Goal: Information Seeking & Learning: Learn about a topic

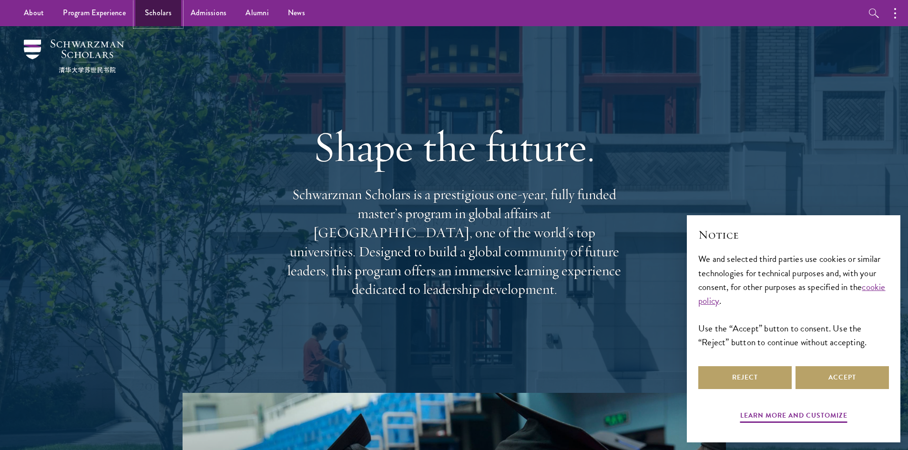
click at [156, 14] on link "Scholars" at bounding box center [158, 13] width 46 height 26
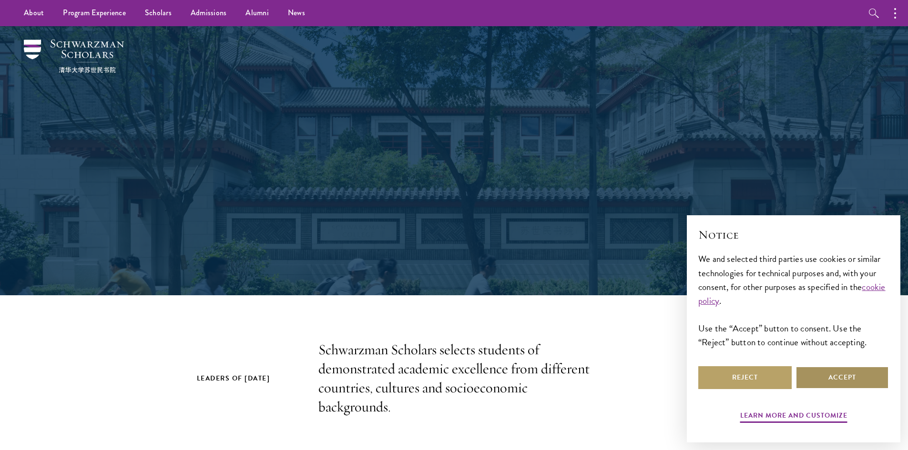
click at [816, 378] on button "Accept" at bounding box center [842, 378] width 93 height 23
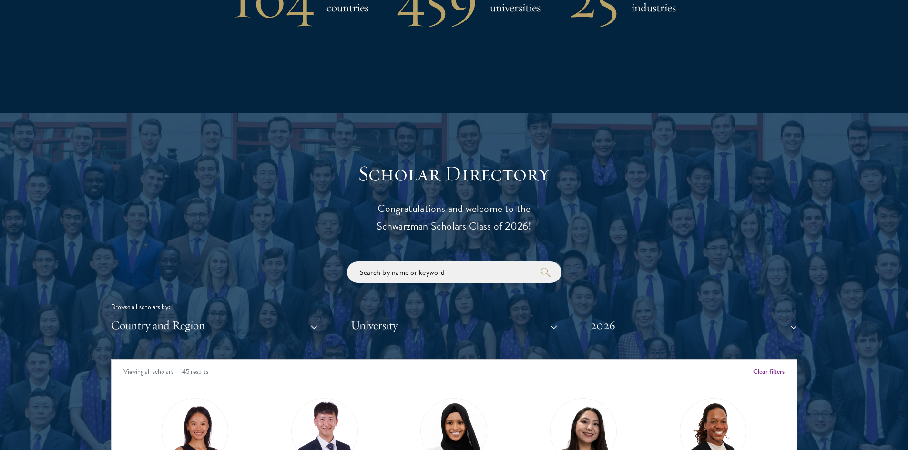
scroll to position [1096, 0]
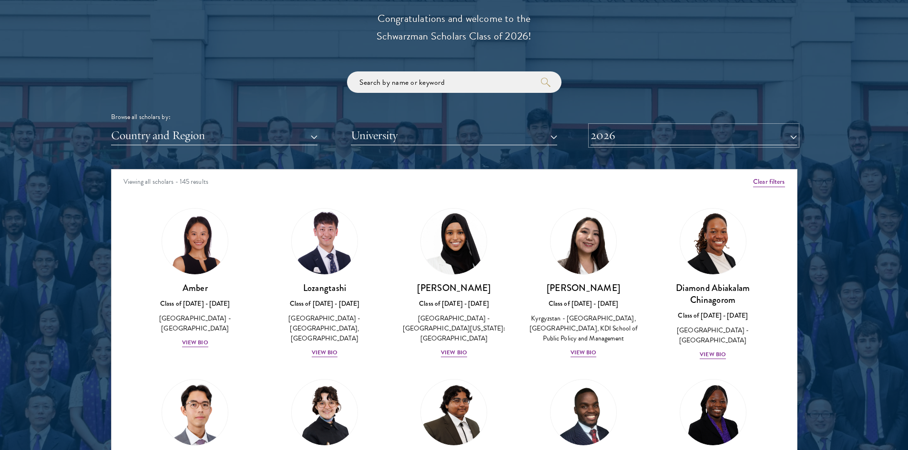
click at [614, 133] on button "2026" at bounding box center [694, 136] width 206 height 20
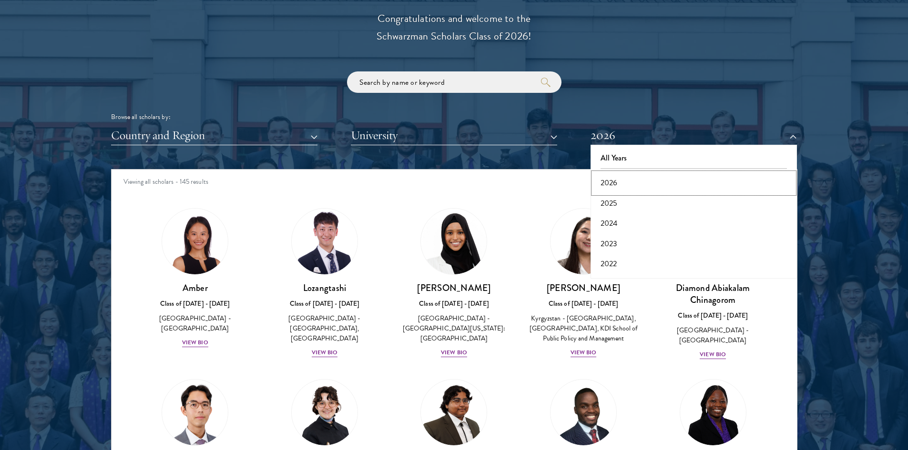
click at [623, 174] on button "2026" at bounding box center [693, 183] width 201 height 20
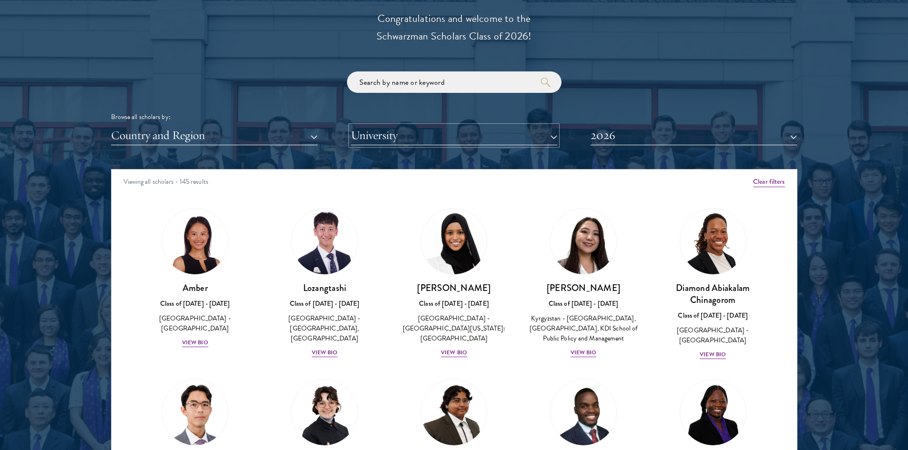
click at [458, 133] on button "University" at bounding box center [454, 136] width 206 height 20
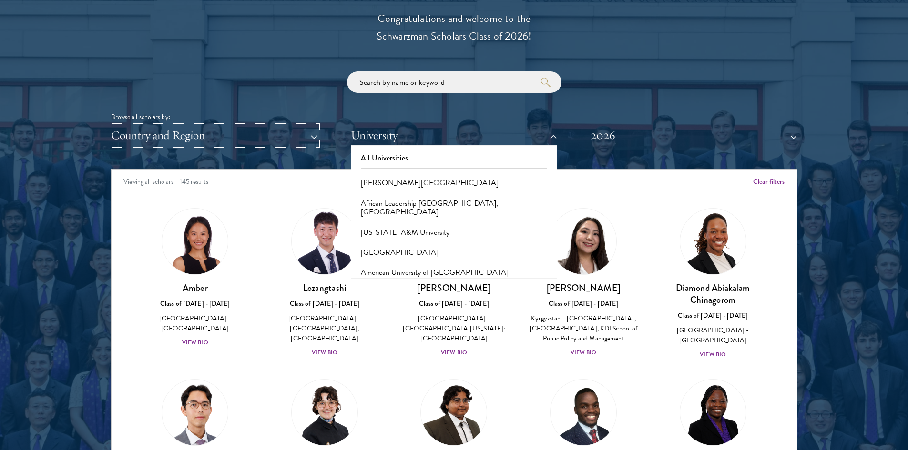
click at [182, 135] on button "Country and Region" at bounding box center [214, 136] width 206 height 20
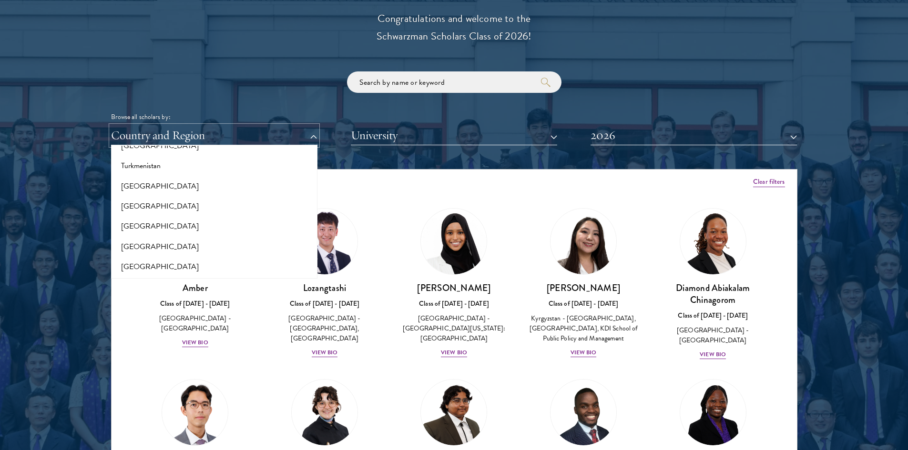
scroll to position [1954, 0]
click at [165, 210] on button "[GEOGRAPHIC_DATA]" at bounding box center [214, 209] width 201 height 20
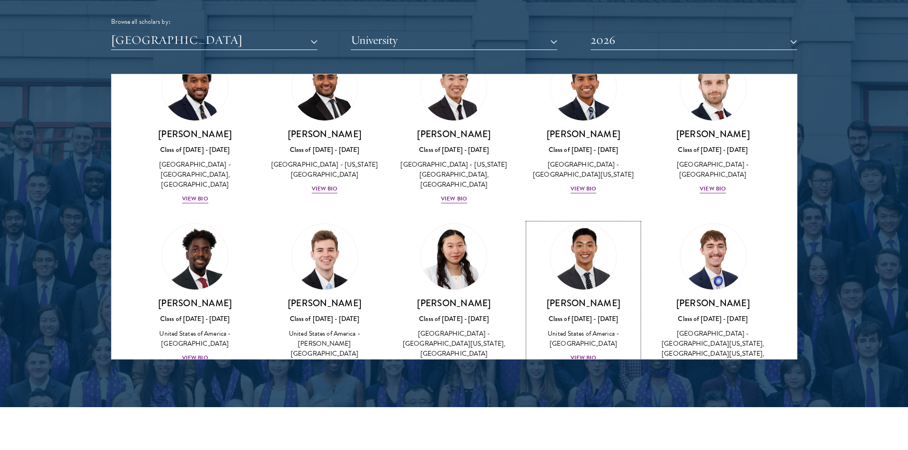
scroll to position [1716, 0]
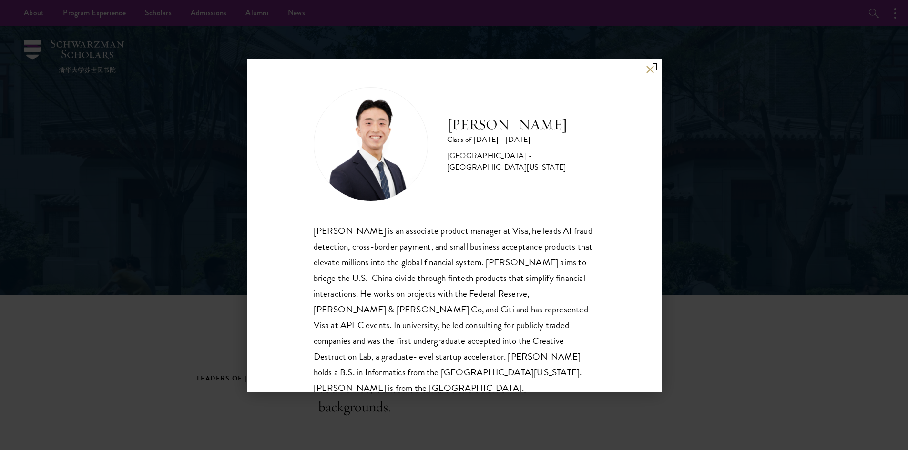
scroll to position [17, 0]
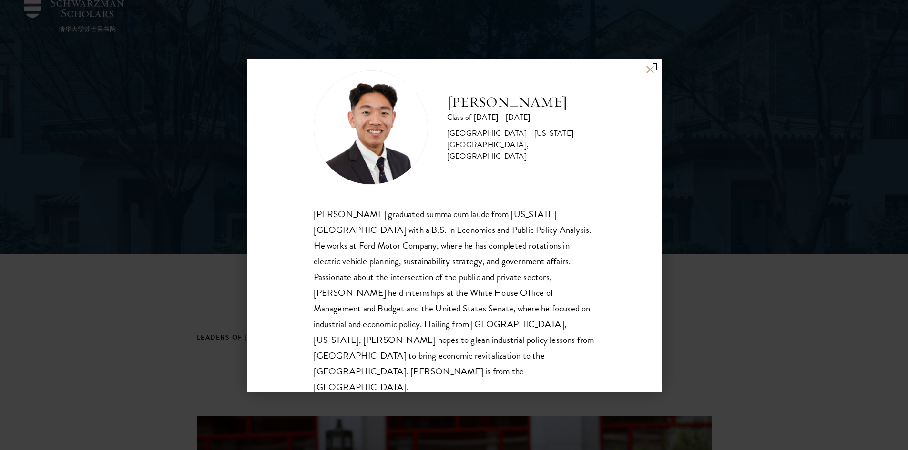
scroll to position [143, 0]
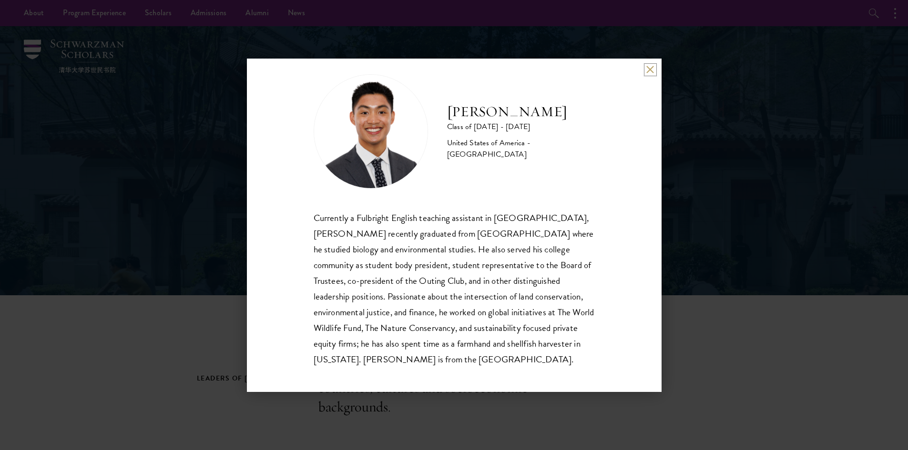
scroll to position [17, 0]
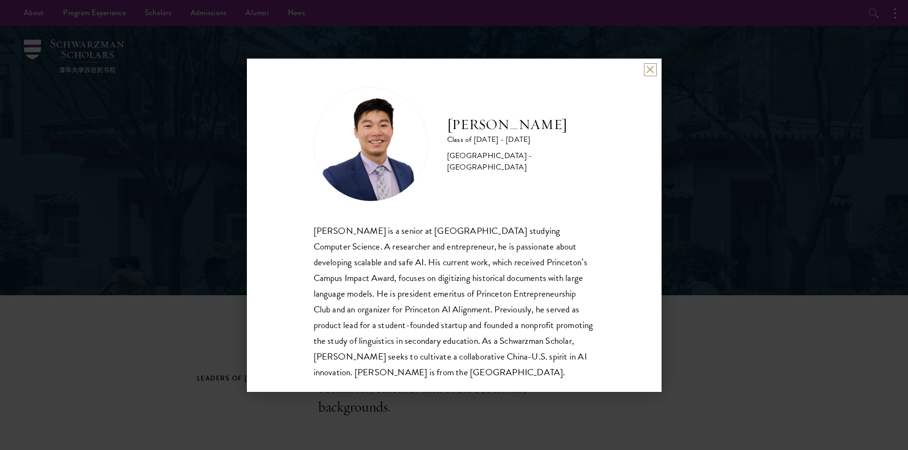
scroll to position [17, 0]
